Goal: Book appointment/travel/reservation

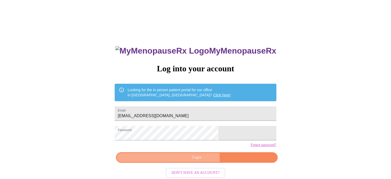
click at [186, 160] on span "Login" at bounding box center [196, 157] width 149 height 6
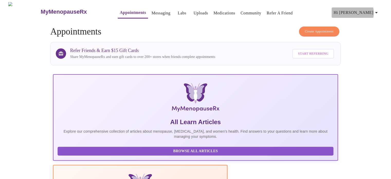
click at [377, 11] on icon "button" at bounding box center [376, 13] width 6 height 6
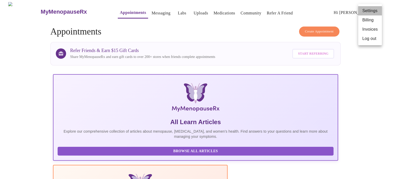
click at [370, 11] on li "Settings" at bounding box center [370, 10] width 24 height 9
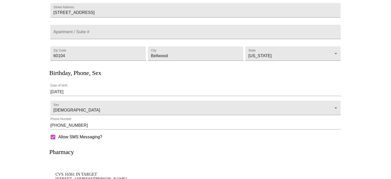
scroll to position [107, 0]
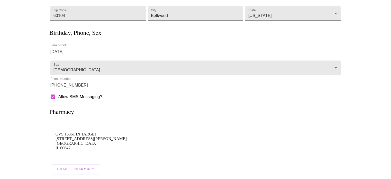
click at [262, 139] on p "CVS 16361 IN TARGET [STREET_ADDRESS][PERSON_NAME]" at bounding box center [195, 141] width 280 height 18
click at [94, 169] on button "Change Pharmacy" at bounding box center [76, 169] width 49 height 10
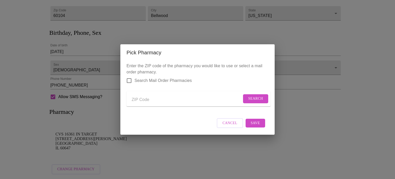
click at [166, 98] on input "Send a message to your care team" at bounding box center [187, 99] width 110 height 8
click at [177, 77] on span "Search Mail Order Pharmacies" at bounding box center [162, 80] width 57 height 6
click at [134, 77] on input "Search Mail Order Pharmacies" at bounding box center [129, 80] width 11 height 11
checkbox input "true"
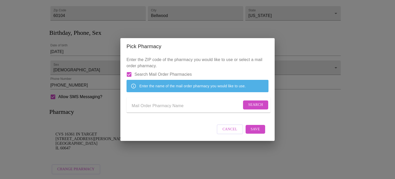
click at [168, 107] on input "Send a message to your care team" at bounding box center [187, 105] width 110 height 8
type input "l"
type input "Lilly Direct"
click at [250, 104] on span "Search" at bounding box center [255, 104] width 15 height 6
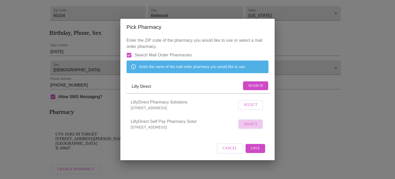
click at [258, 129] on button "Select" at bounding box center [250, 124] width 25 height 10
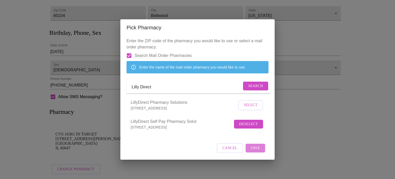
click at [253, 151] on span "Save" at bounding box center [254, 148] width 9 height 6
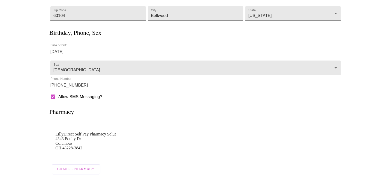
click at [259, 160] on div "Change Pharmacy" at bounding box center [195, 168] width 292 height 17
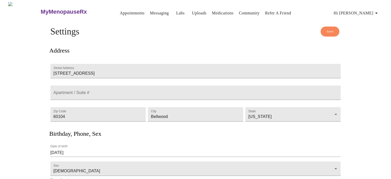
click at [333, 30] on span "Save" at bounding box center [329, 32] width 7 height 6
click at [120, 12] on link "Appointments" at bounding box center [132, 13] width 25 height 7
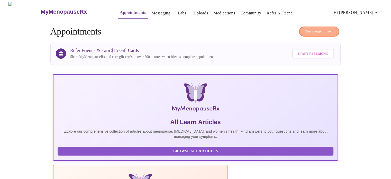
click at [318, 29] on span "Create Appointment" at bounding box center [319, 32] width 29 height 6
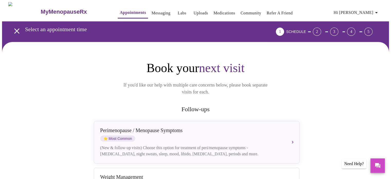
scroll to position [156, 0]
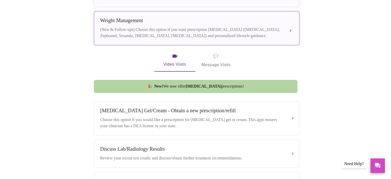
click at [247, 26] on div "(New & Follow-ups) Choose this option if you want prescription [MEDICAL_DATA] (…" at bounding box center [191, 32] width 182 height 12
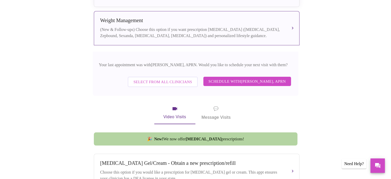
click at [266, 78] on span "Schedule with [PERSON_NAME], APRN" at bounding box center [246, 81] width 77 height 7
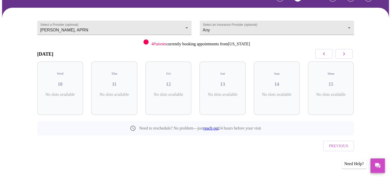
scroll to position [23, 0]
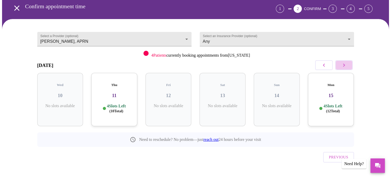
click at [346, 64] on icon "button" at bounding box center [344, 65] width 6 height 6
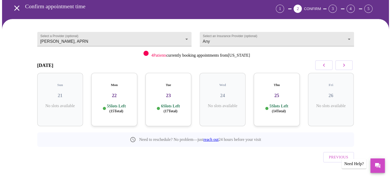
click at [122, 92] on h3 "22" at bounding box center [114, 95] width 38 height 6
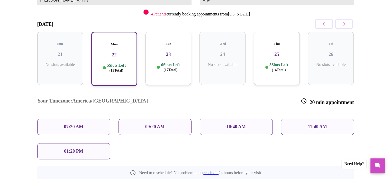
scroll to position [74, 0]
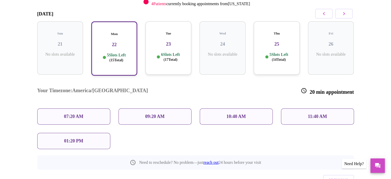
click at [222, 127] on div "Your Timezone: [GEOGRAPHIC_DATA]/[GEOGRAPHIC_DATA] 20 min appointment 07:20 AM …" at bounding box center [195, 114] width 325 height 77
click at [332, 149] on div "Need to reschedule? No problem—just reach out 24 hours before your visit" at bounding box center [195, 159] width 316 height 21
drag, startPoint x: 328, startPoint y: 130, endPoint x: 321, endPoint y: 134, distance: 7.9
click at [321, 134] on div "[DATE] Sun 21 No slots available Mon 22 5 Slots Left ( 15 Total) Tue 23 6 Slots…" at bounding box center [195, 87] width 316 height 163
click at [319, 149] on div "Need to reschedule? No problem—just reach out 24 hours before your visit" at bounding box center [195, 159] width 316 height 21
